Goal: Book appointment/travel/reservation

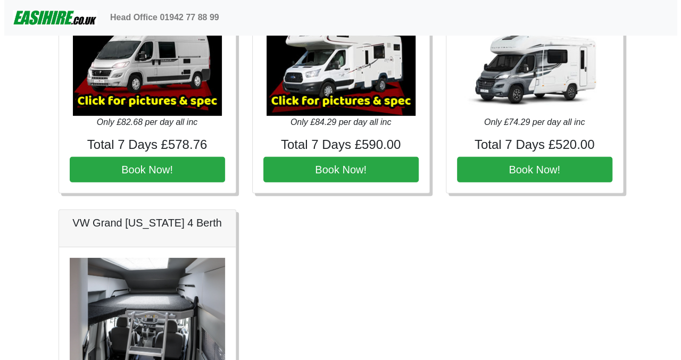
scroll to position [1451, 0]
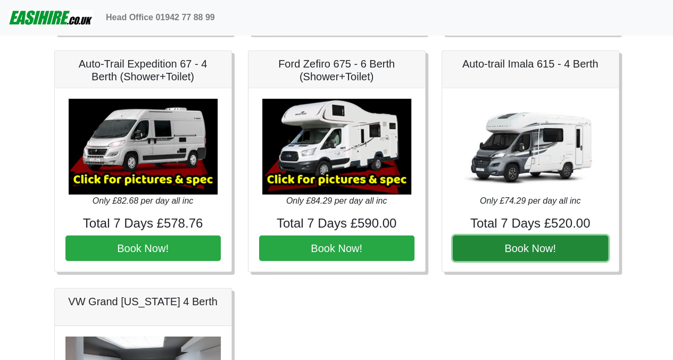
click at [534, 243] on button "Book Now!" at bounding box center [529, 249] width 155 height 26
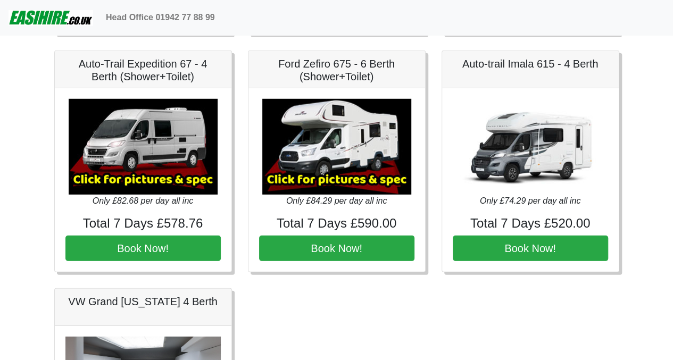
click at [333, 172] on img at bounding box center [336, 147] width 149 height 96
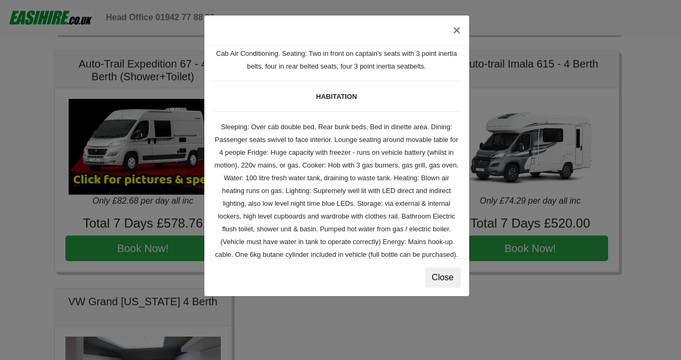
scroll to position [138, 0]
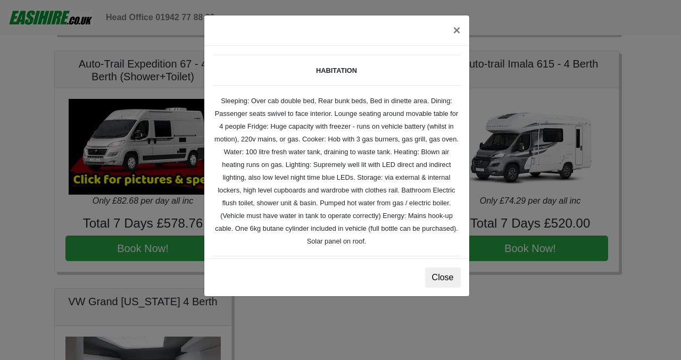
click at [298, 187] on small "TECHNICAL DATA Engine: 2300cc, JTD, 130bhp. Diesel Transmission: Six speed manu…" at bounding box center [337, 174] width 248 height 462
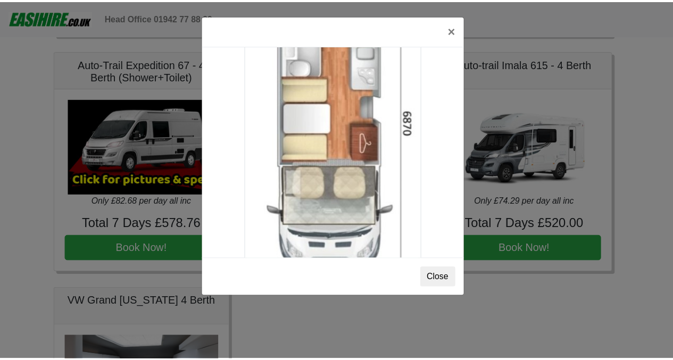
scroll to position [1872, 0]
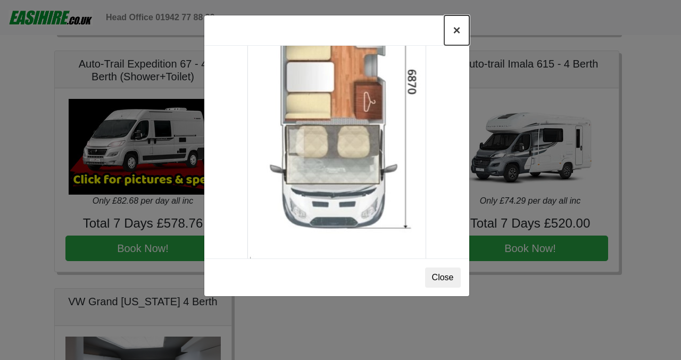
click at [457, 32] on button "×" at bounding box center [456, 30] width 24 height 30
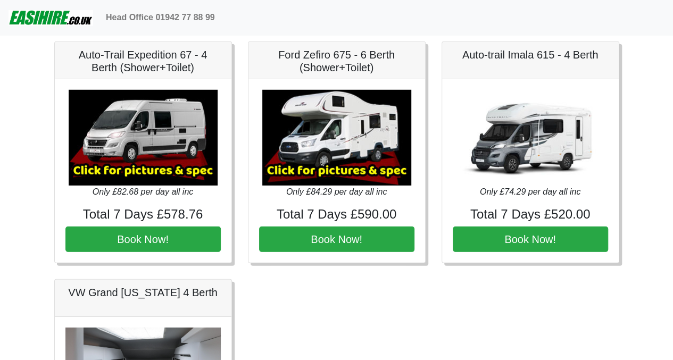
scroll to position [1457, 0]
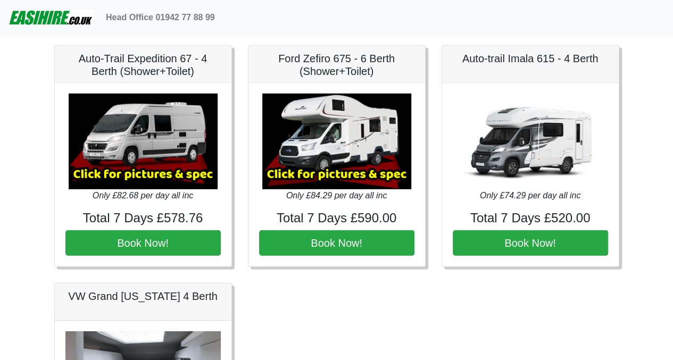
click at [531, 149] on img at bounding box center [530, 142] width 149 height 96
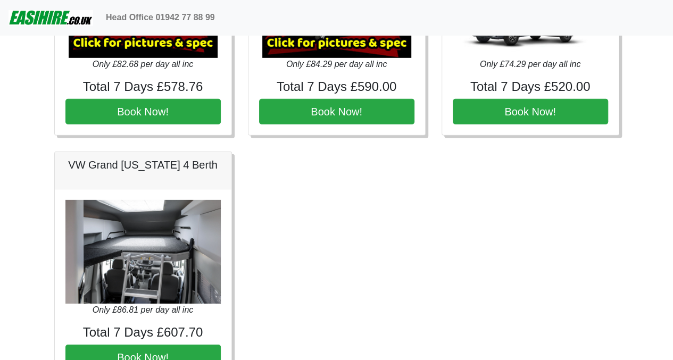
scroll to position [1594, 0]
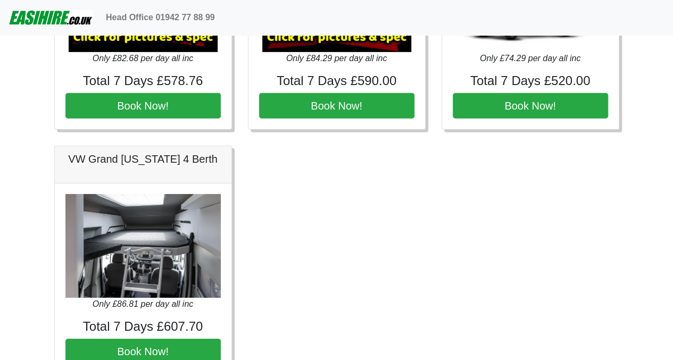
click at [122, 262] on img at bounding box center [142, 246] width 155 height 104
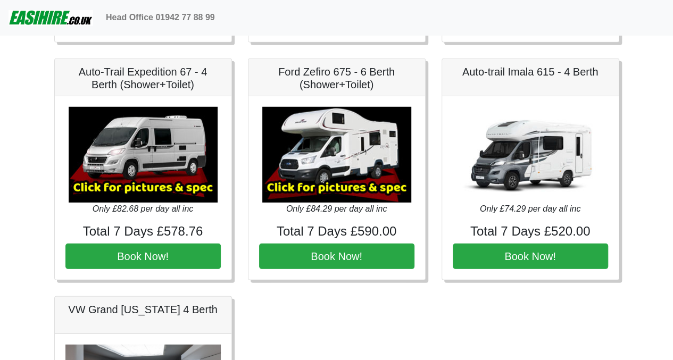
scroll to position [1389, 0]
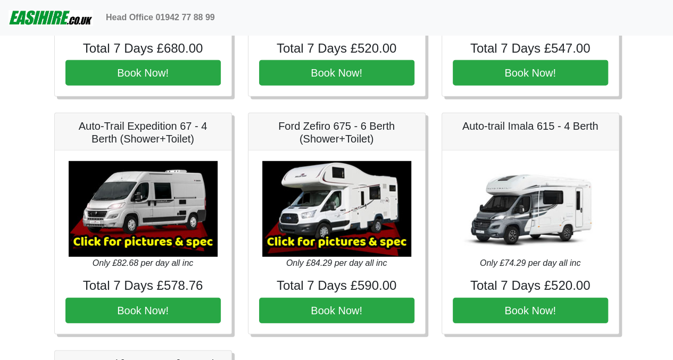
click at [363, 197] on img at bounding box center [336, 209] width 149 height 96
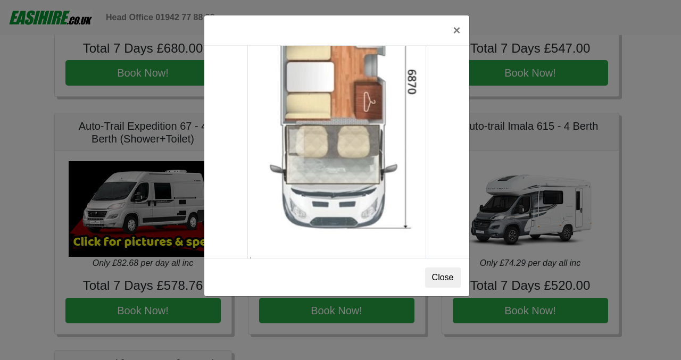
click at [457, 32] on button "×" at bounding box center [456, 30] width 24 height 30
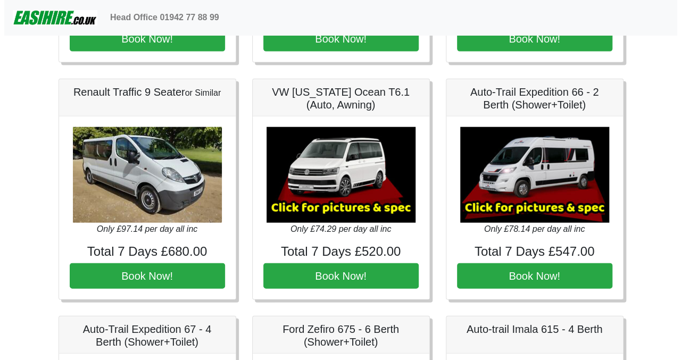
scroll to position [1187, 0]
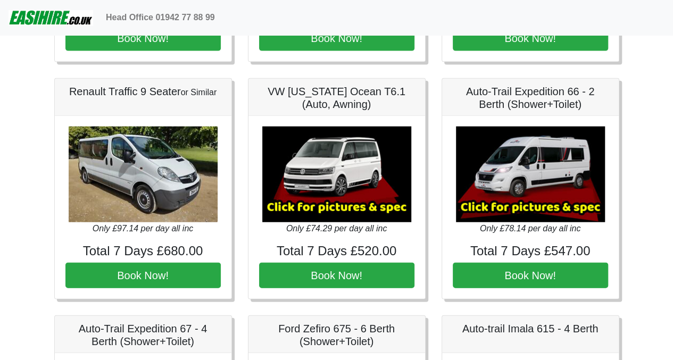
click at [535, 168] on img at bounding box center [530, 175] width 149 height 96
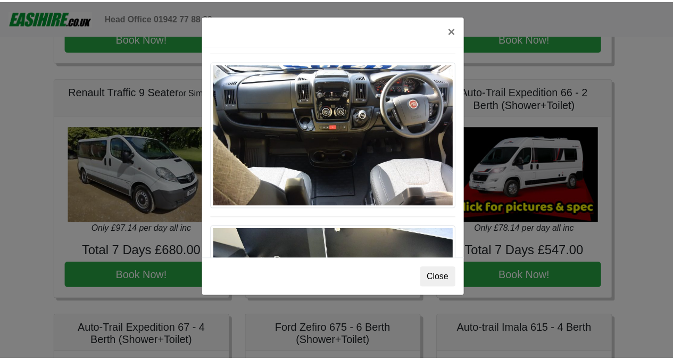
scroll to position [1103, 0]
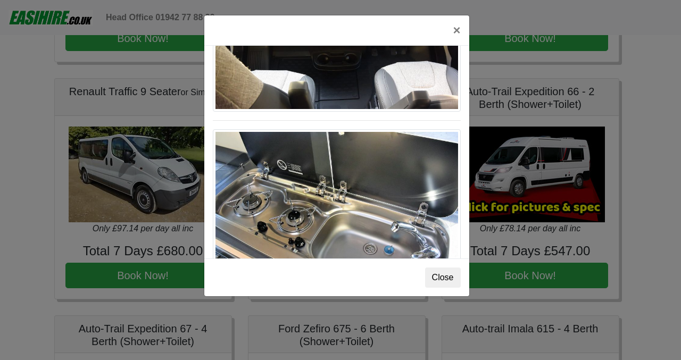
click at [474, 276] on div "× Fiat [PERSON_NAME] L 2 Spec TECHNICAL DATA Engine: Fiat Ducato 115bhp, 2 litr…" at bounding box center [340, 180] width 681 height 360
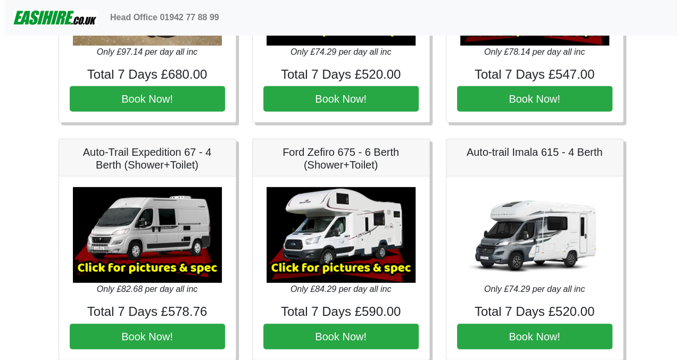
scroll to position [1364, 0]
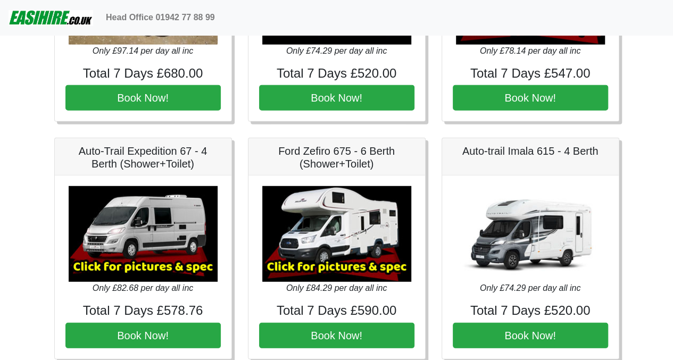
click at [356, 229] on img at bounding box center [336, 234] width 149 height 96
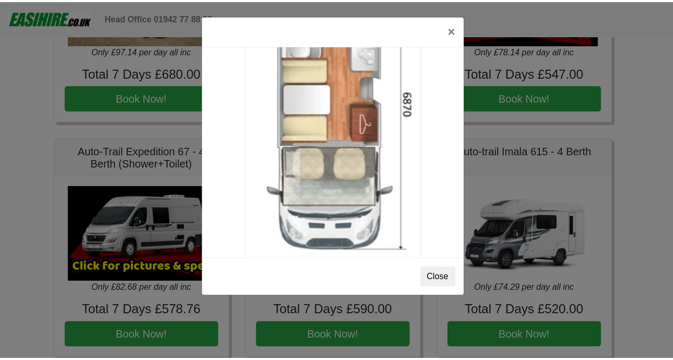
scroll to position [1872, 0]
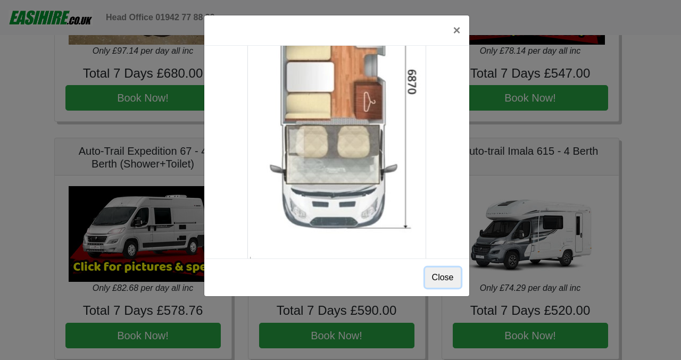
click at [444, 273] on button "Close" at bounding box center [443, 277] width 36 height 20
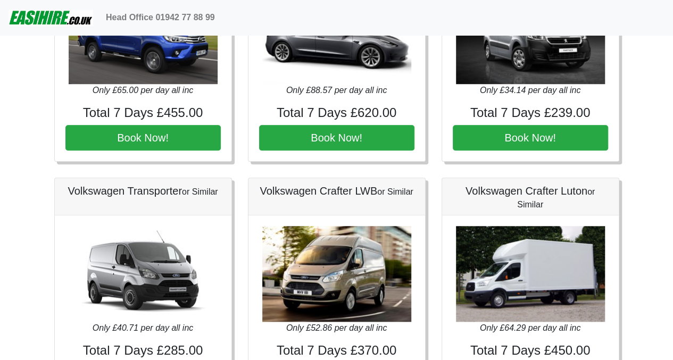
scroll to position [341, 0]
